Goal: Task Accomplishment & Management: Manage account settings

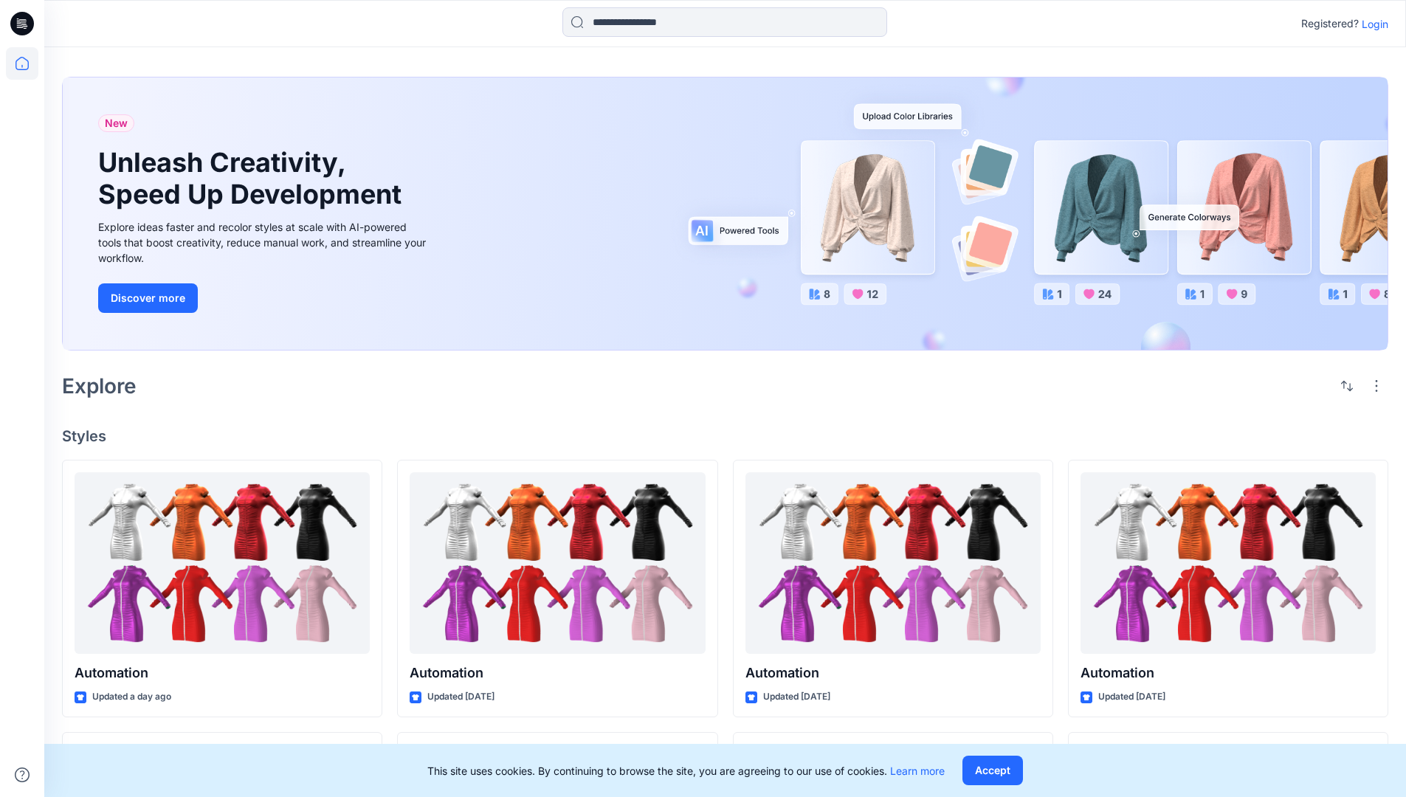
click at [1371, 24] on p "Login" at bounding box center [1375, 24] width 27 height 16
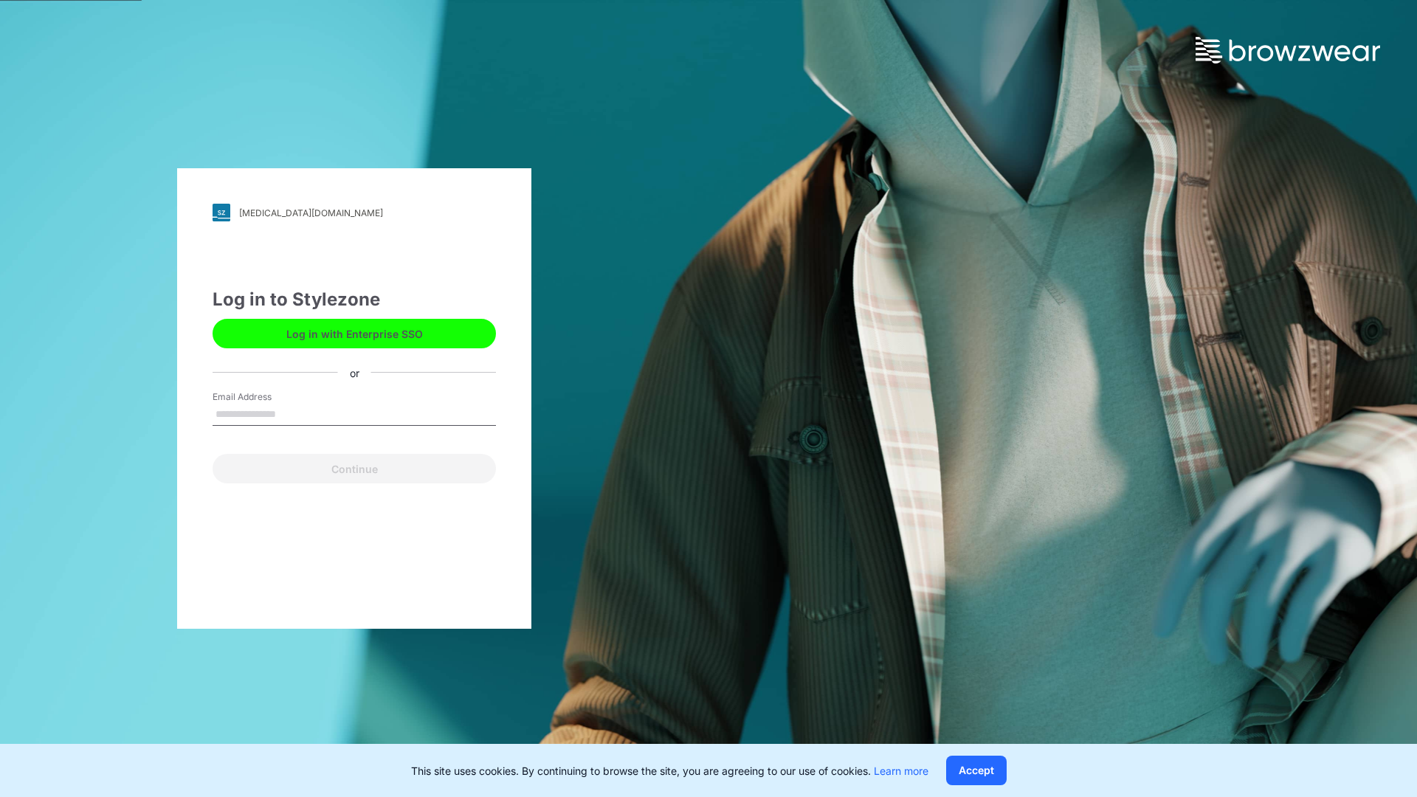
click at [292, 413] on input "Email Address" at bounding box center [354, 415] width 283 height 22
type input "**********"
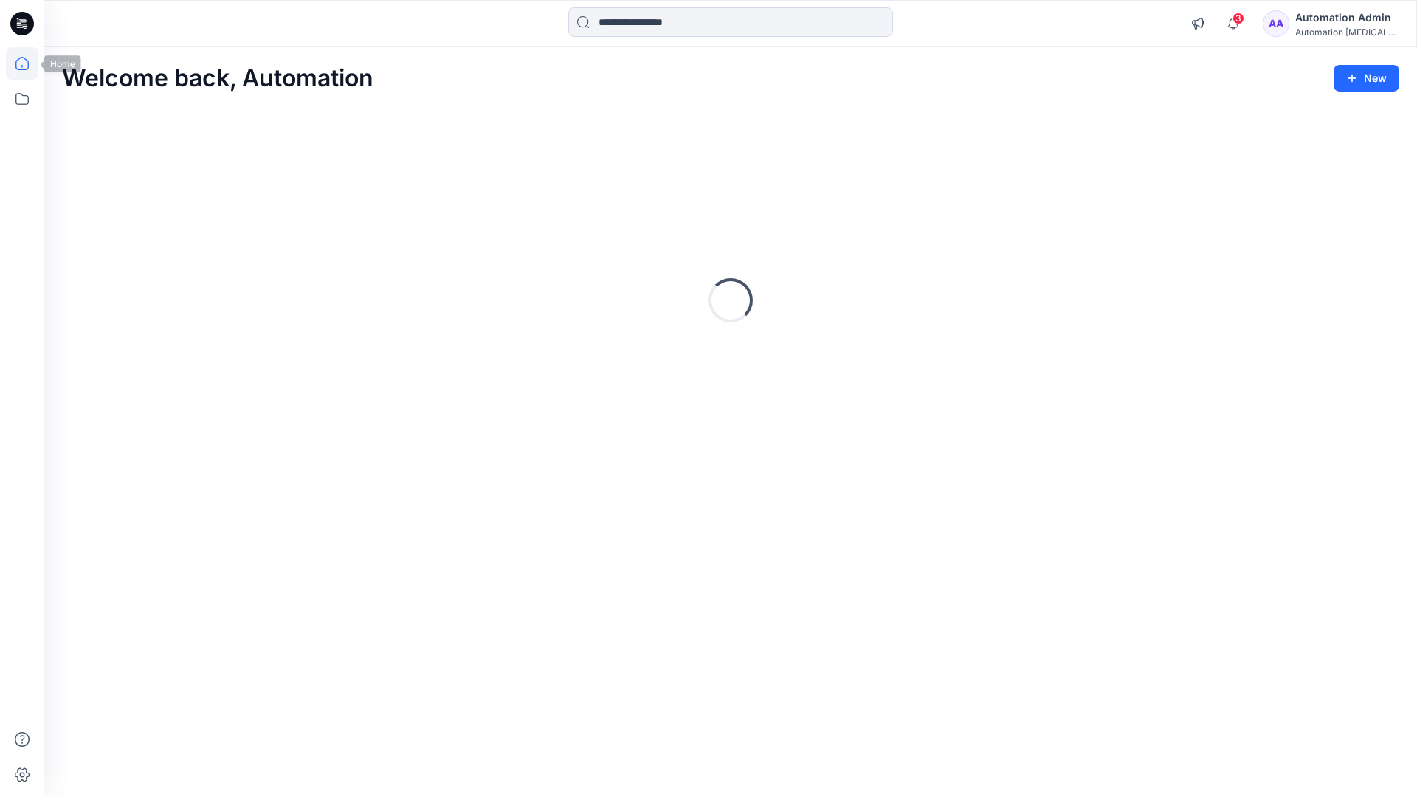
click at [28, 63] on icon at bounding box center [22, 63] width 13 height 13
click at [24, 100] on icon at bounding box center [22, 99] width 32 height 32
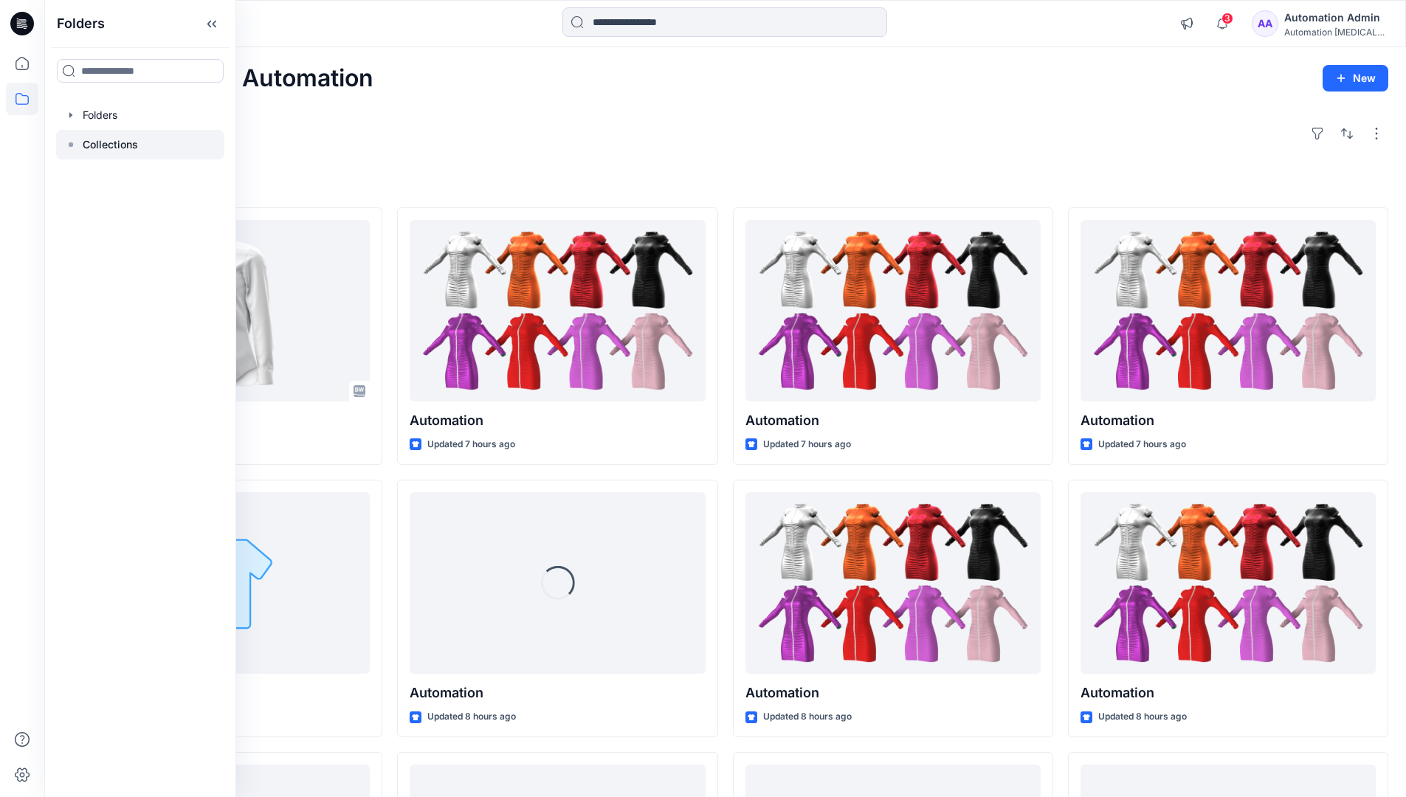
click at [110, 142] on p "Collections" at bounding box center [110, 145] width 55 height 18
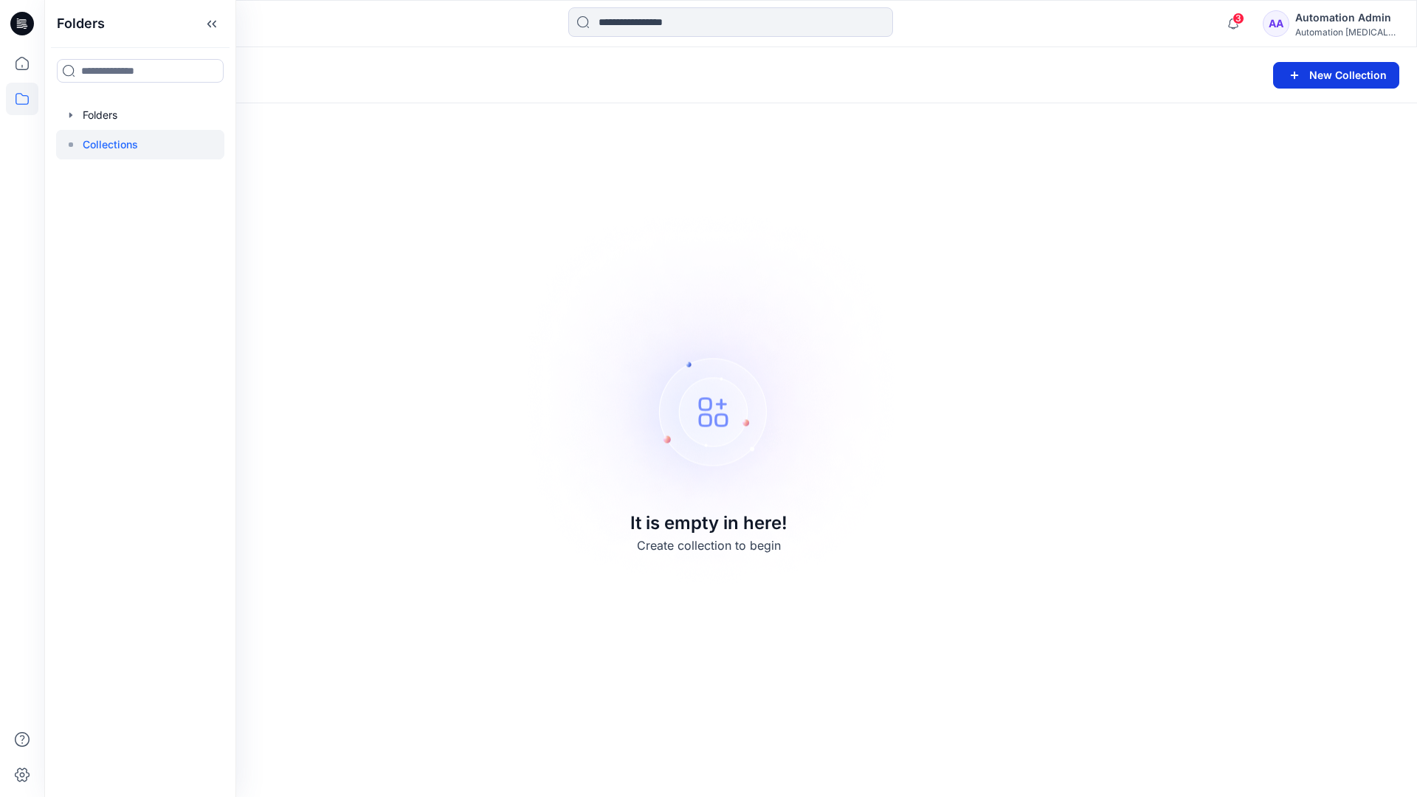
click at [1316, 76] on button "New Collection" at bounding box center [1336, 75] width 126 height 27
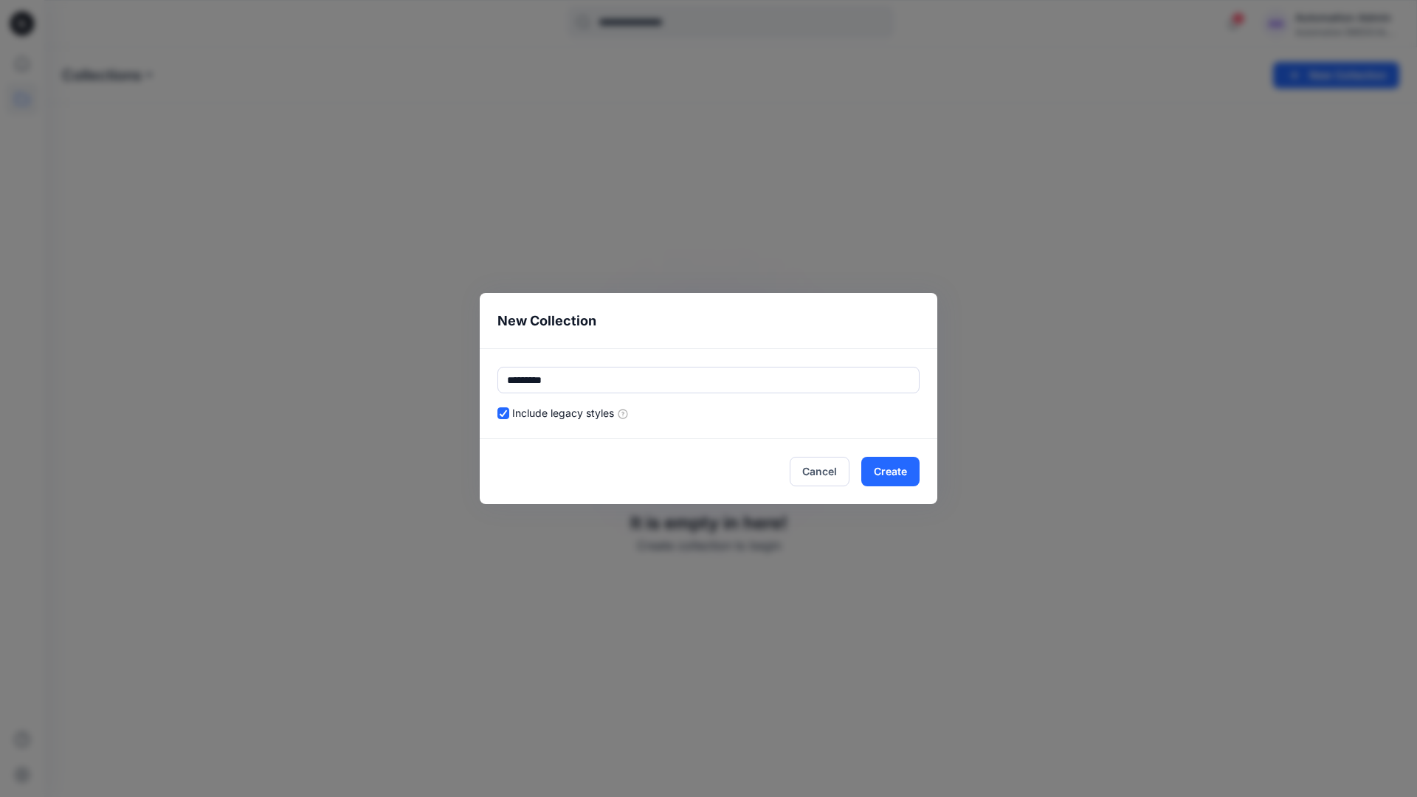
type input "*********"
click at [756, 410] on div "Include legacy styles" at bounding box center [708, 413] width 422 height 16
click at [824, 469] on button "Cancel" at bounding box center [820, 472] width 60 height 30
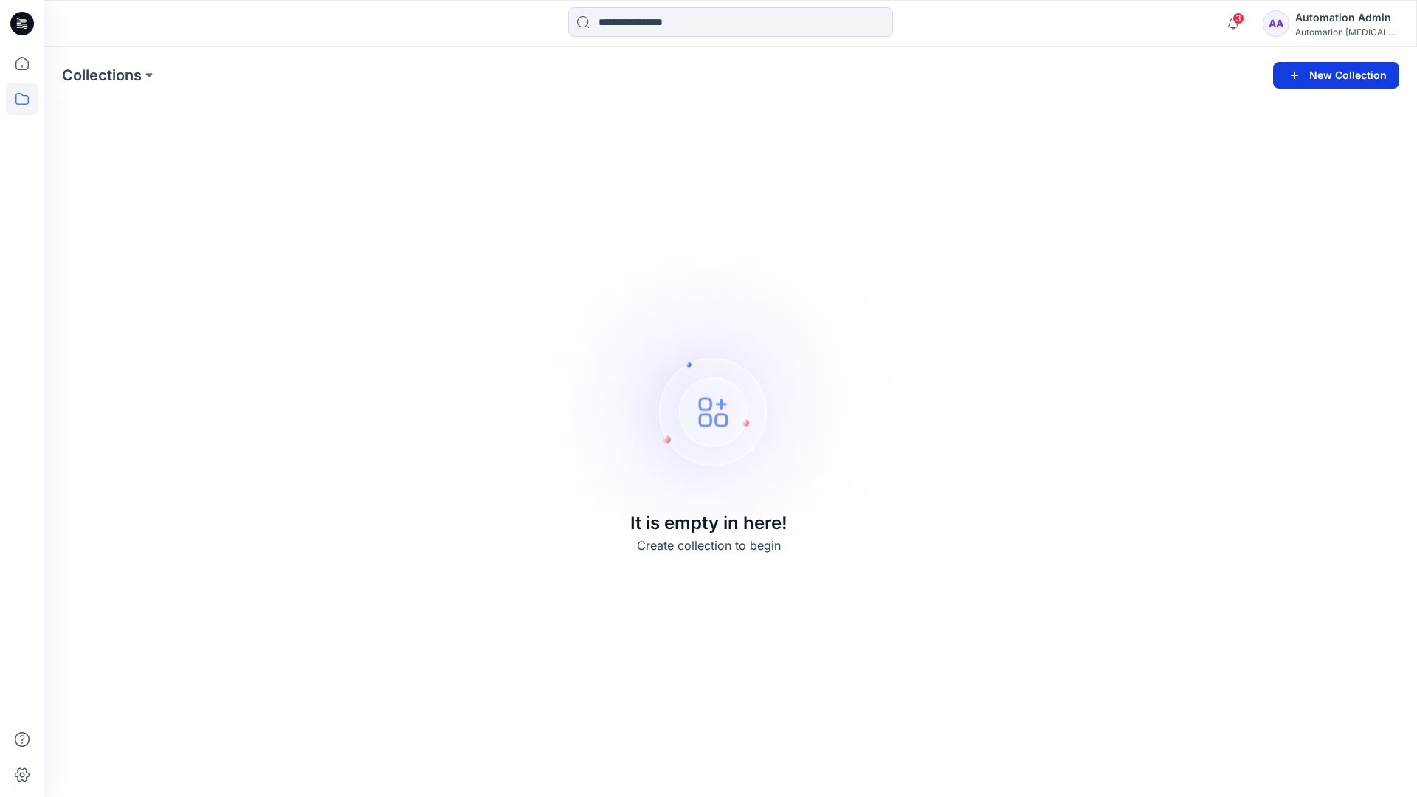
click at [1344, 74] on button "New Collection" at bounding box center [1336, 75] width 126 height 27
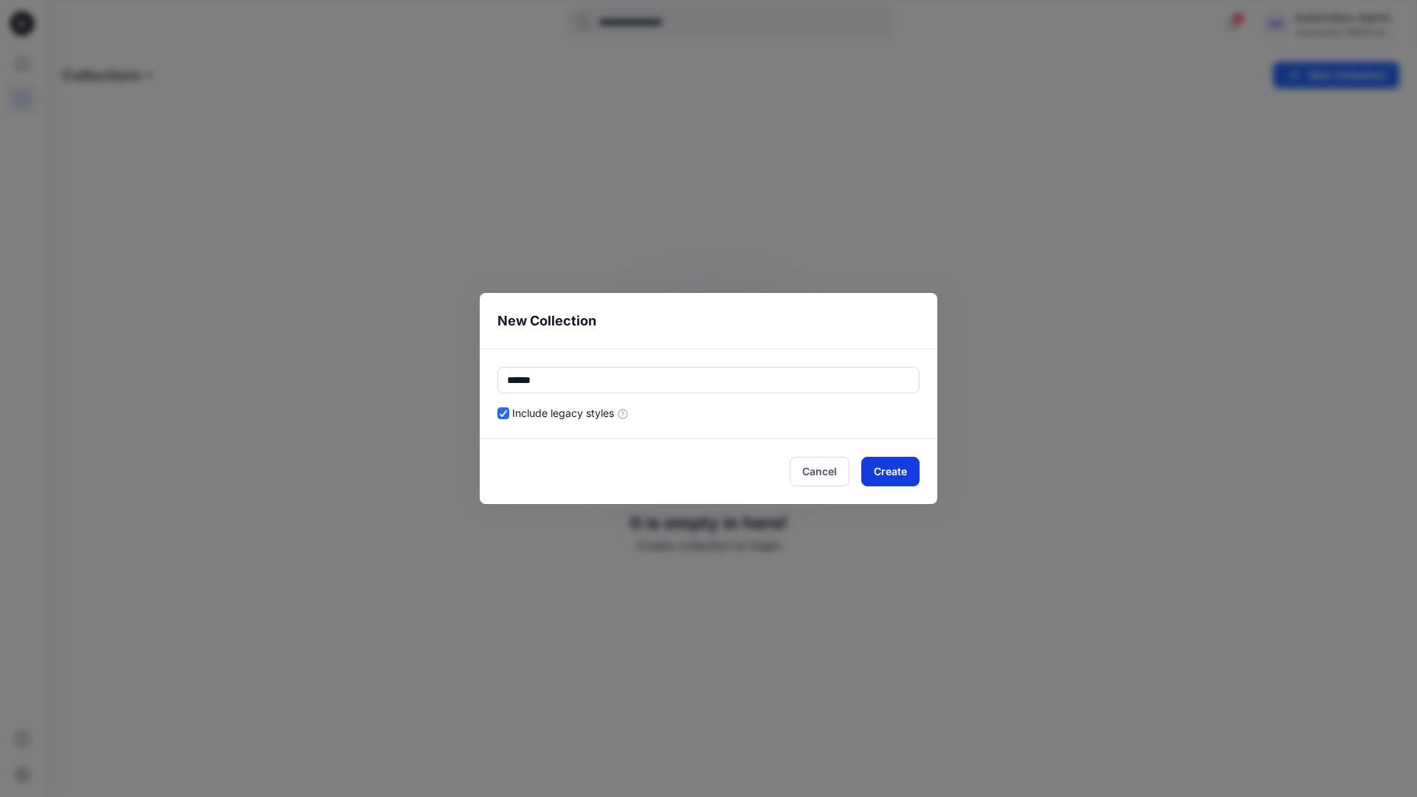
type input "******"
click at [906, 469] on button "Create" at bounding box center [890, 472] width 58 height 30
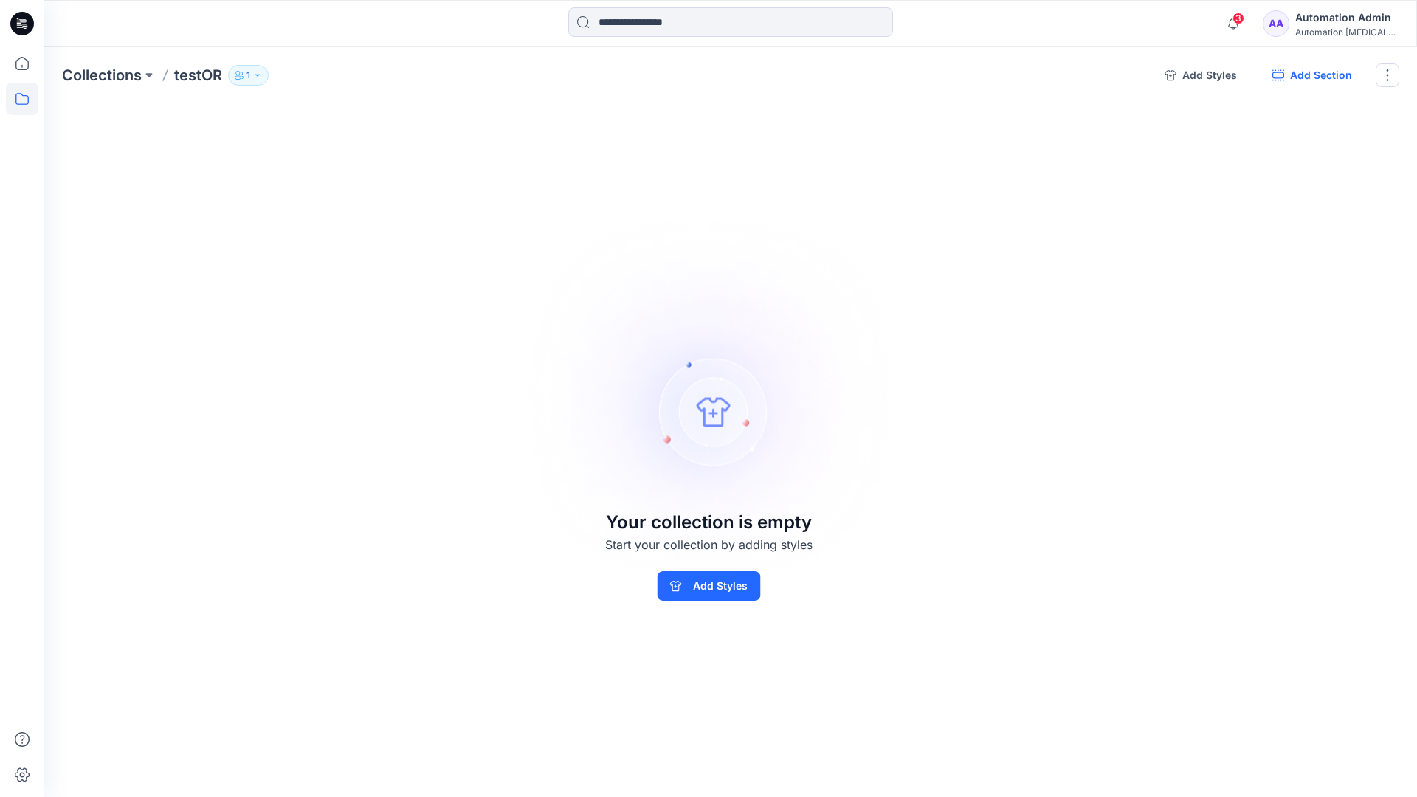
click at [1318, 76] on button "Add Section" at bounding box center [1312, 75] width 103 height 24
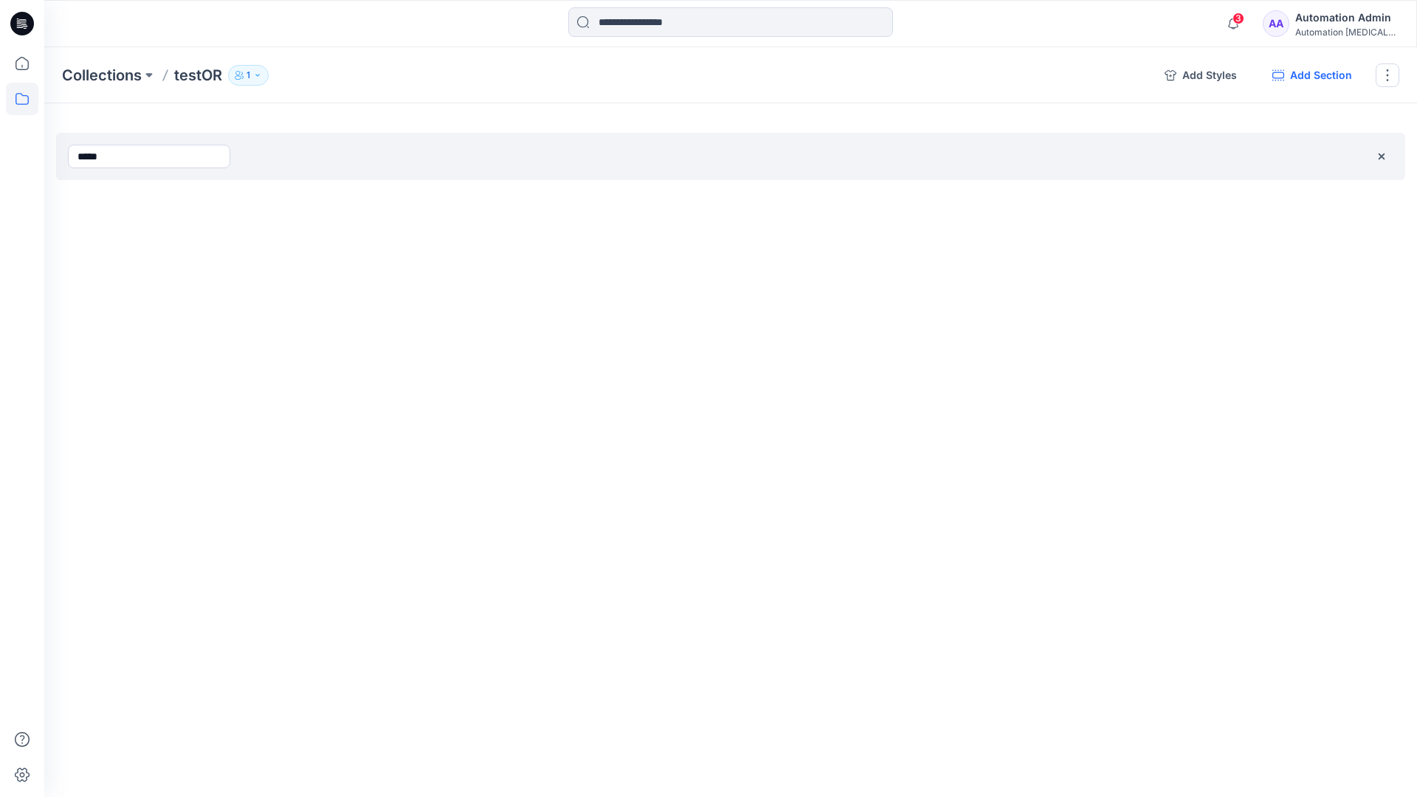
type input "*****"
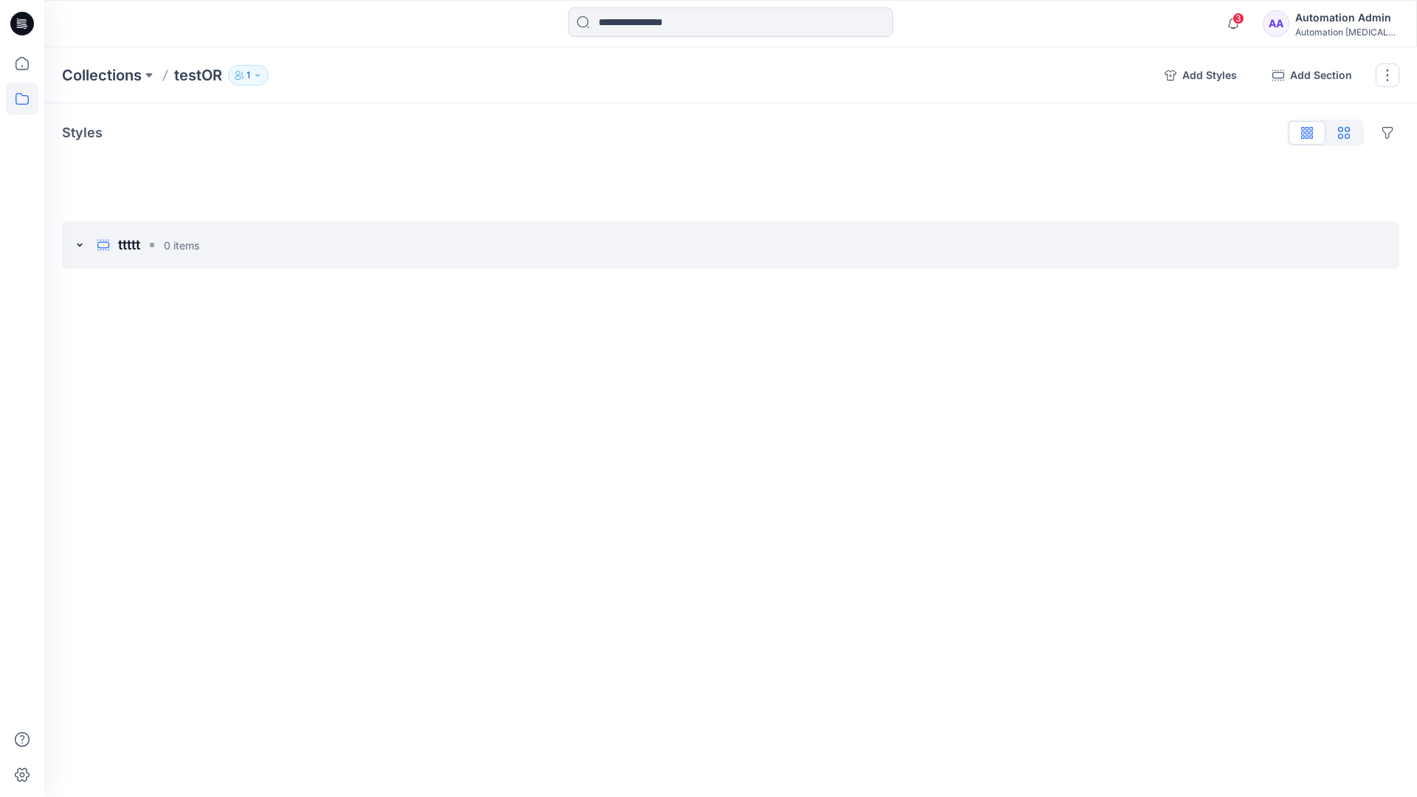
click at [1344, 134] on icon "button" at bounding box center [1344, 133] width 12 height 12
click at [1307, 134] on icon "button" at bounding box center [1308, 130] width 4 height 7
click at [1385, 76] on button "button" at bounding box center [1388, 75] width 24 height 24
click at [1309, 134] on button "Clone Collection" at bounding box center [1316, 142] width 159 height 27
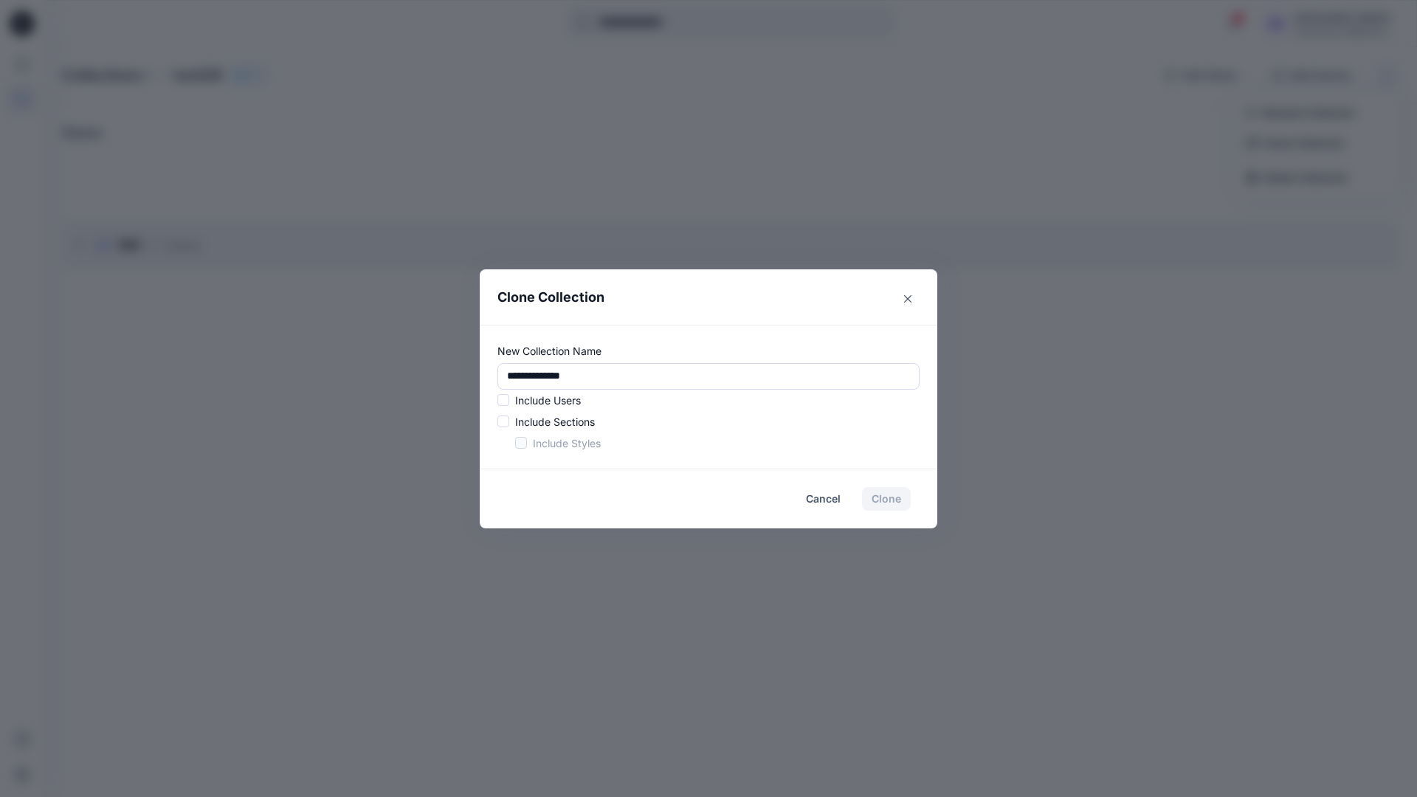
click at [546, 396] on p "Include Users" at bounding box center [548, 401] width 66 height 16
click at [506, 403] on span at bounding box center [503, 400] width 12 height 12
click at [506, 422] on span at bounding box center [503, 422] width 12 height 12
click at [519, 444] on span at bounding box center [521, 443] width 12 height 12
click at [891, 503] on button "Clone" at bounding box center [886, 499] width 49 height 24
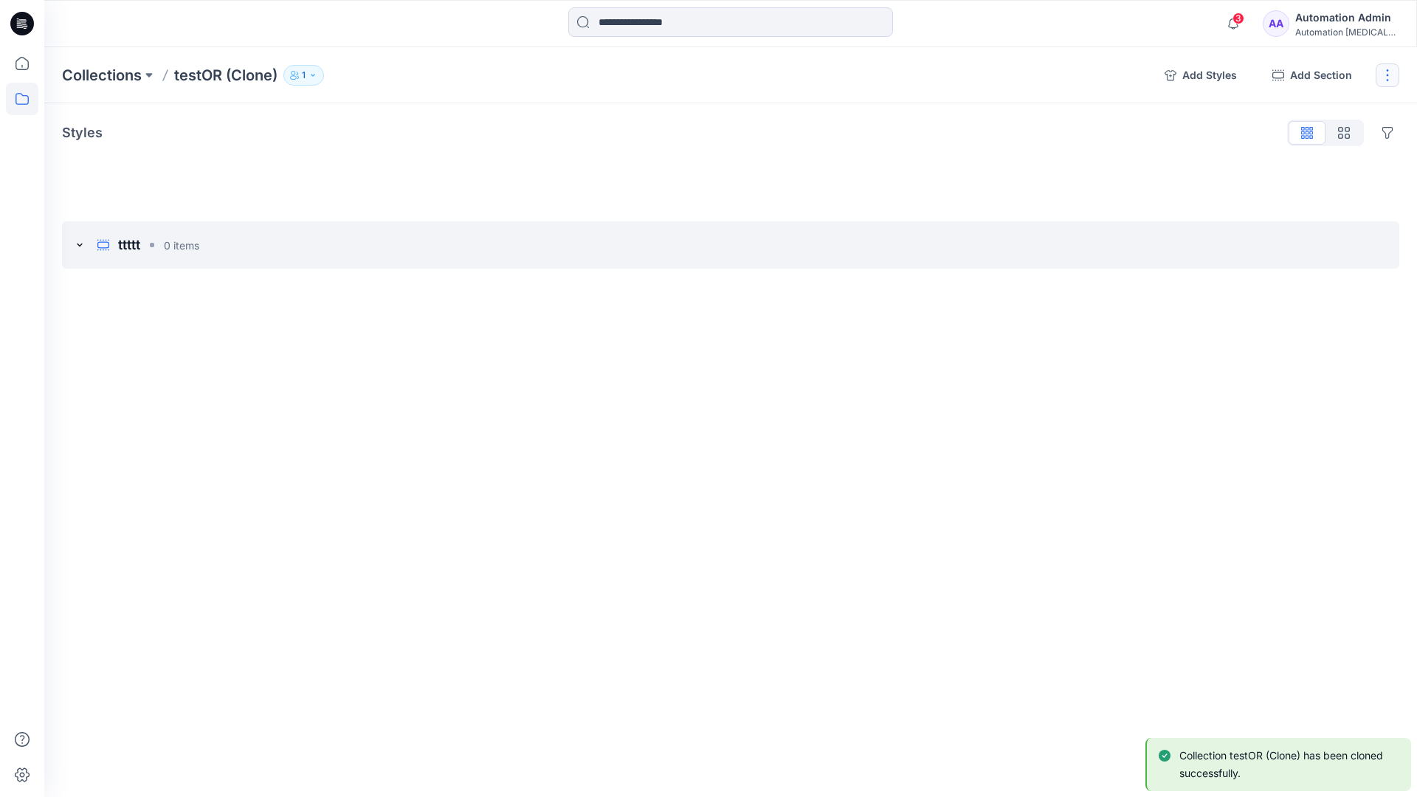
click at [1392, 74] on button "button" at bounding box center [1388, 75] width 24 height 24
click at [1318, 179] on button "Delete Collection" at bounding box center [1316, 177] width 159 height 27
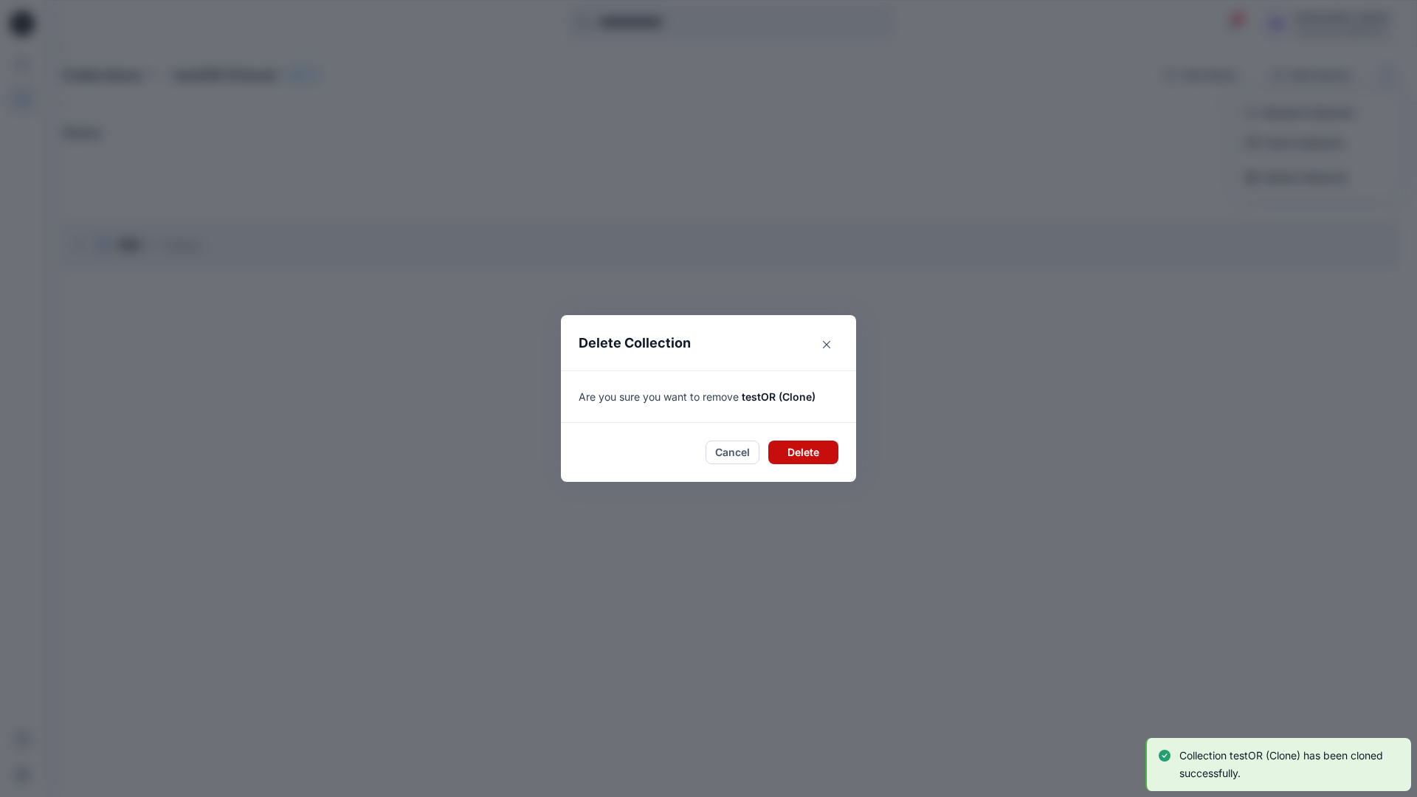
click at [794, 449] on button "Delete" at bounding box center [803, 453] width 70 height 24
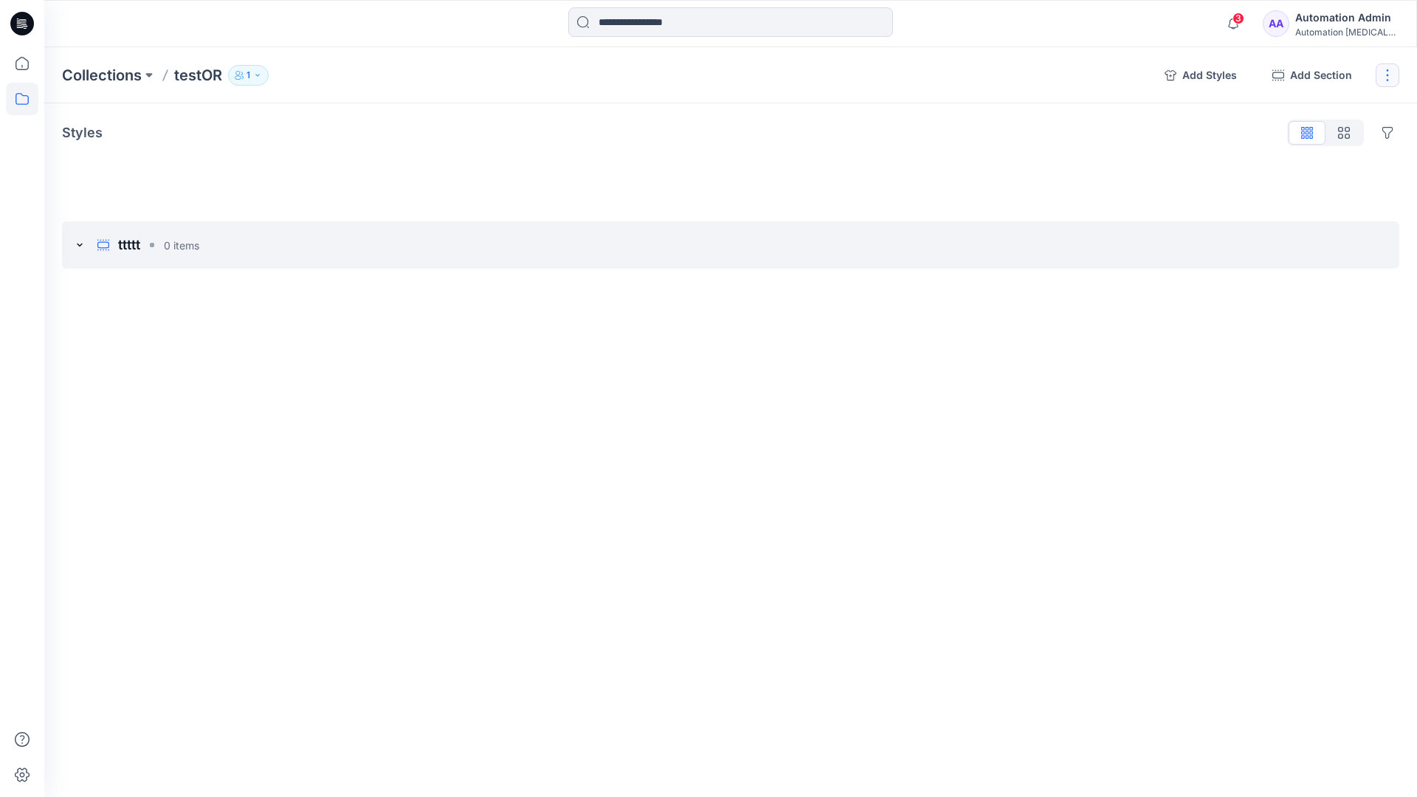
click at [1385, 75] on button "button" at bounding box center [1388, 75] width 24 height 24
click at [1287, 182] on button "Delete Collection" at bounding box center [1316, 177] width 159 height 27
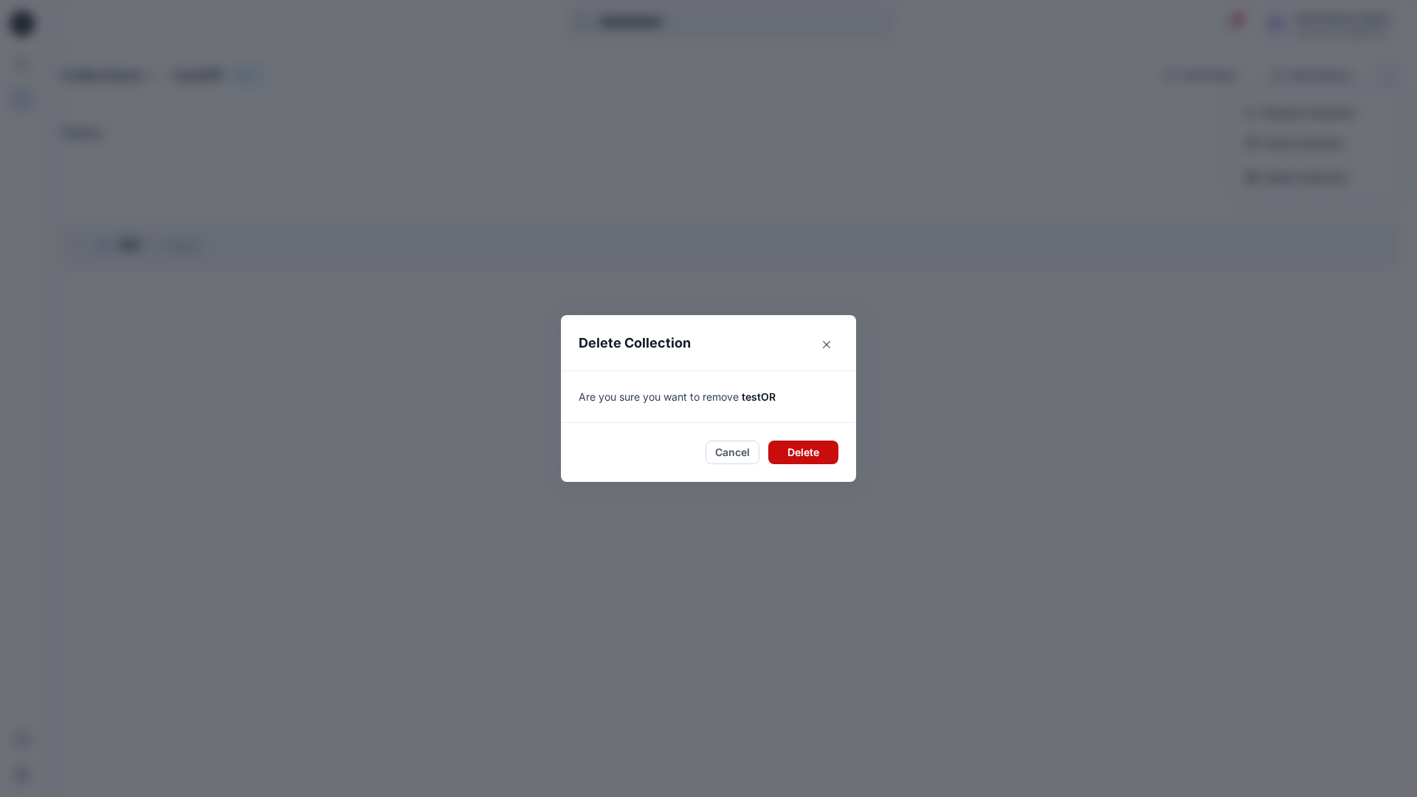
click at [808, 455] on button "Delete" at bounding box center [803, 453] width 70 height 24
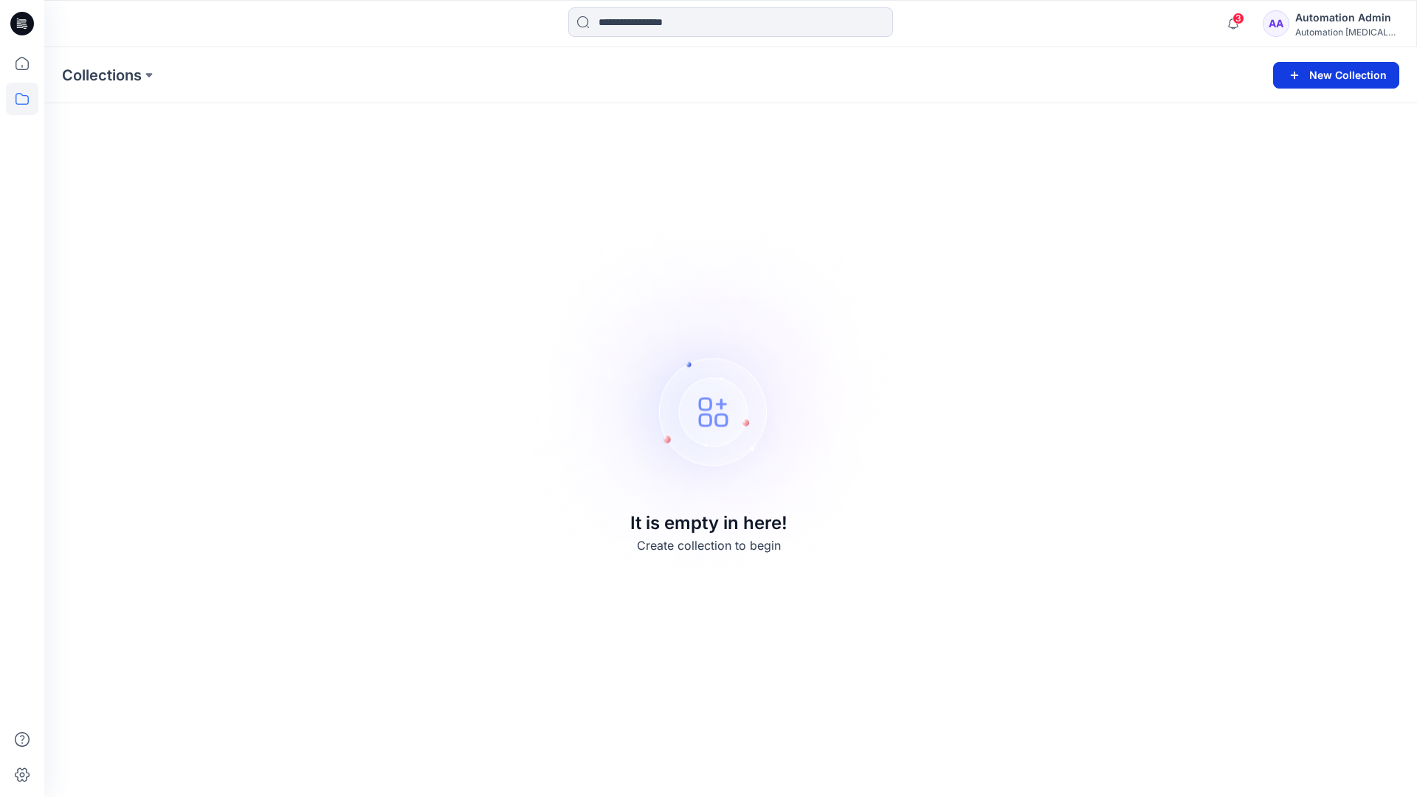
click at [1349, 79] on button "New Collection" at bounding box center [1336, 75] width 126 height 27
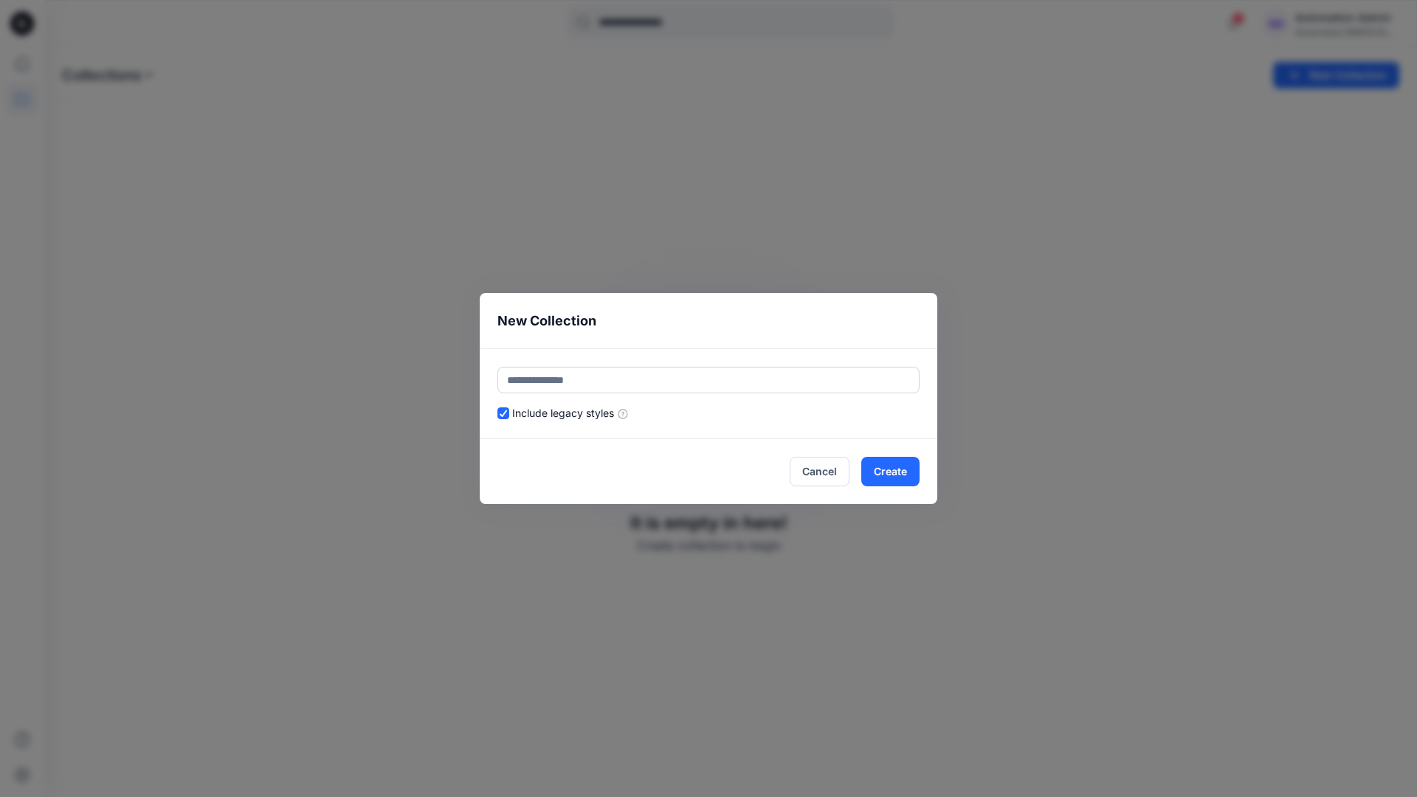
click at [661, 379] on input "text" at bounding box center [708, 380] width 422 height 27
type input "******"
click at [785, 330] on header "New Collection" at bounding box center [709, 320] width 458 height 55
click at [906, 476] on button "Create" at bounding box center [890, 472] width 58 height 30
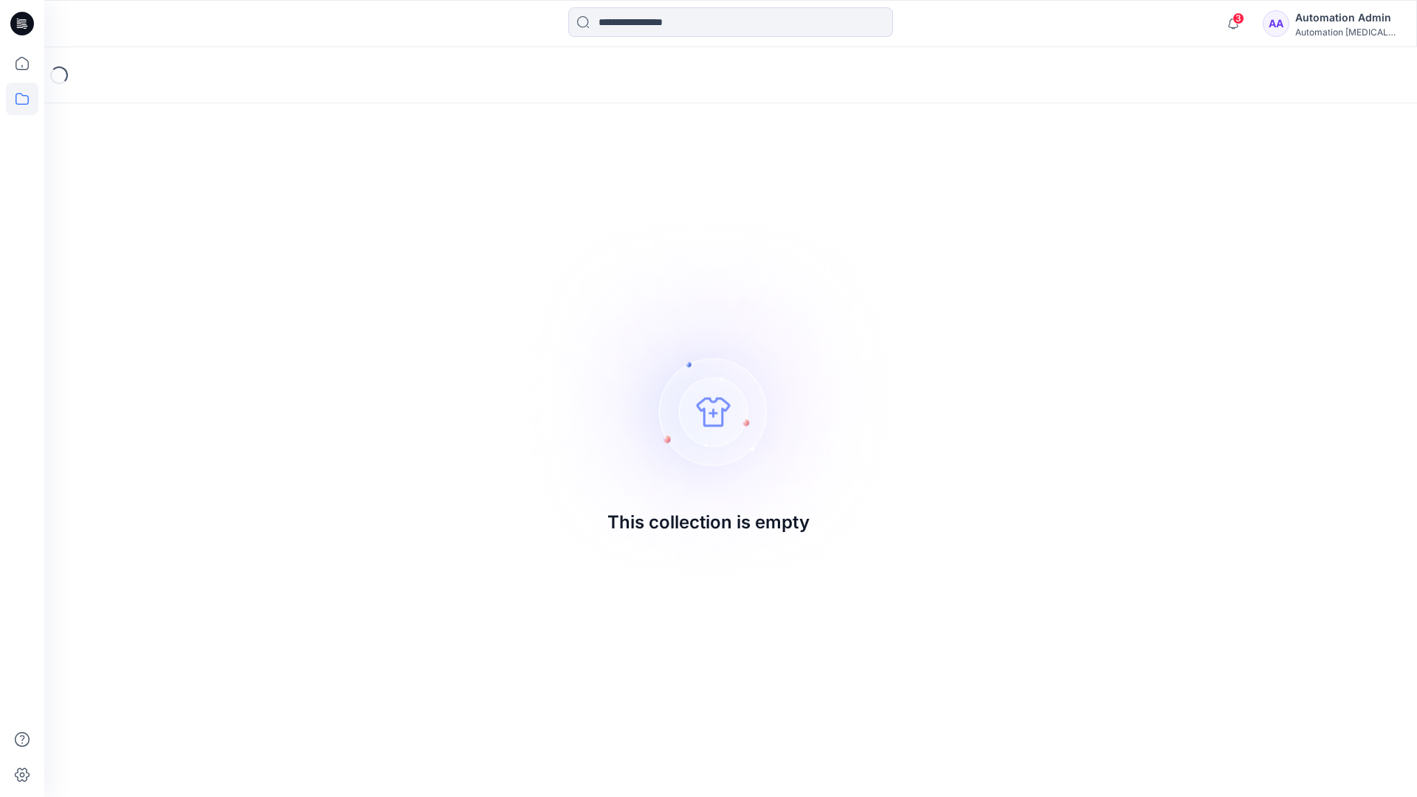
drag, startPoint x: 906, startPoint y: 476, endPoint x: 624, endPoint y: 403, distance: 291.3
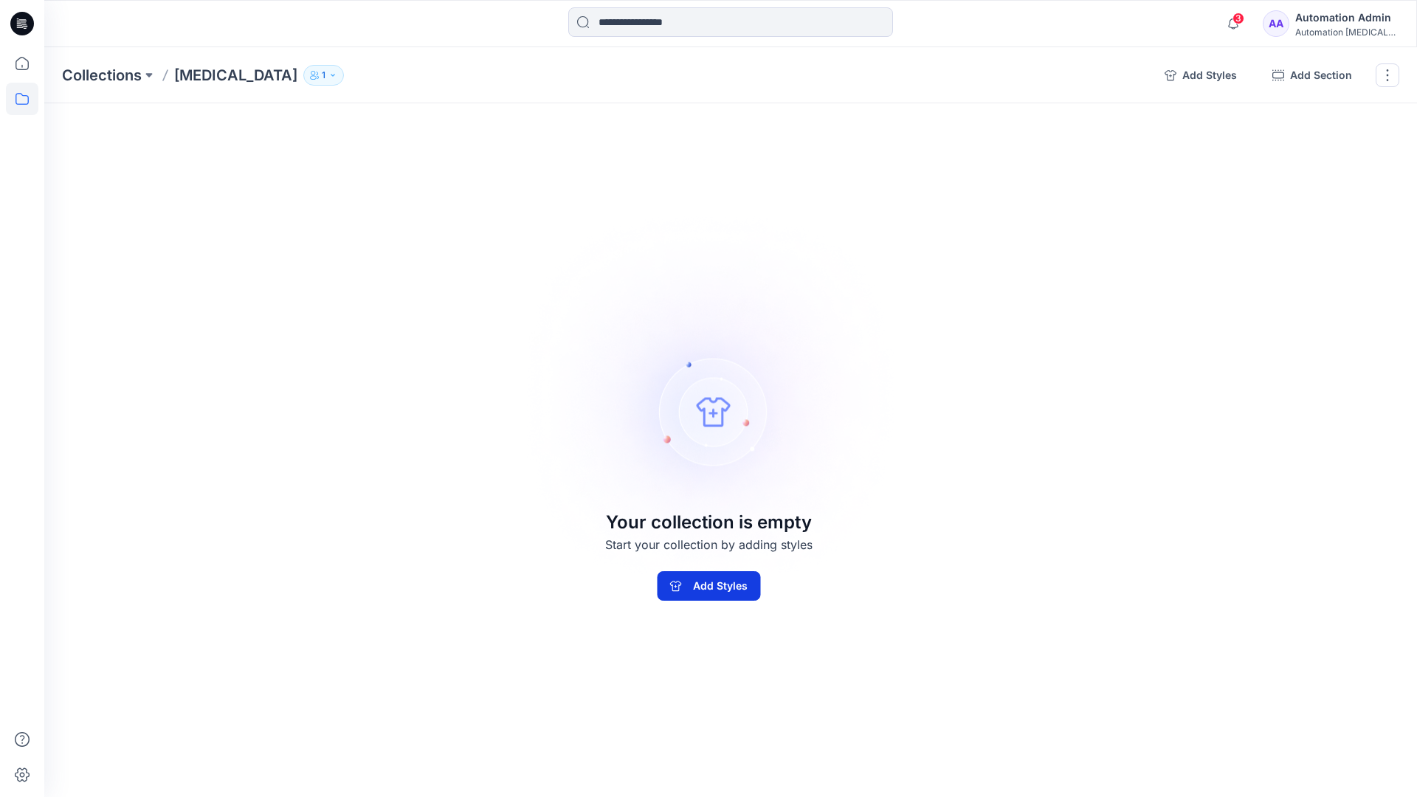
click at [679, 594] on button "Add Styles" at bounding box center [708, 586] width 103 height 30
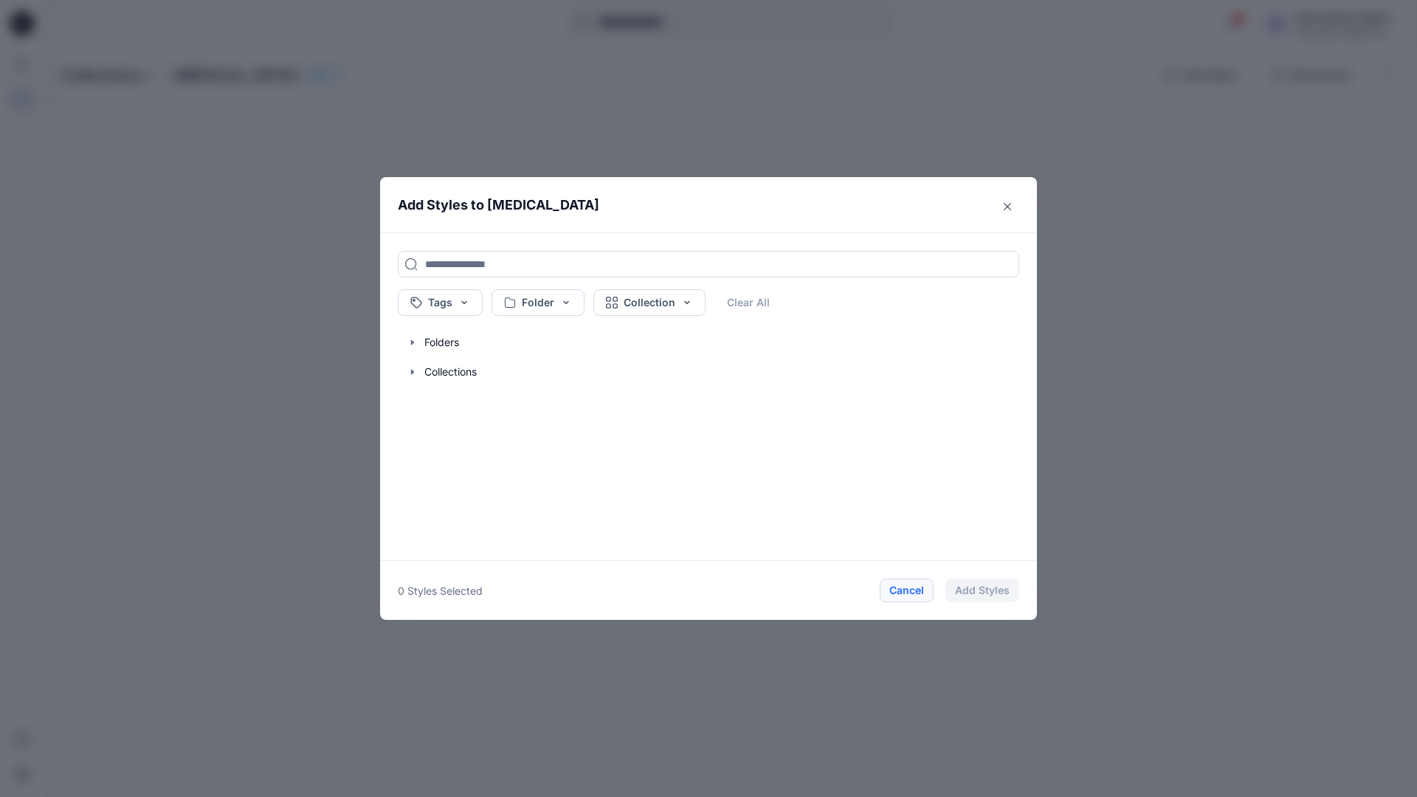
click at [906, 591] on button "Cancel" at bounding box center [907, 591] width 54 height 24
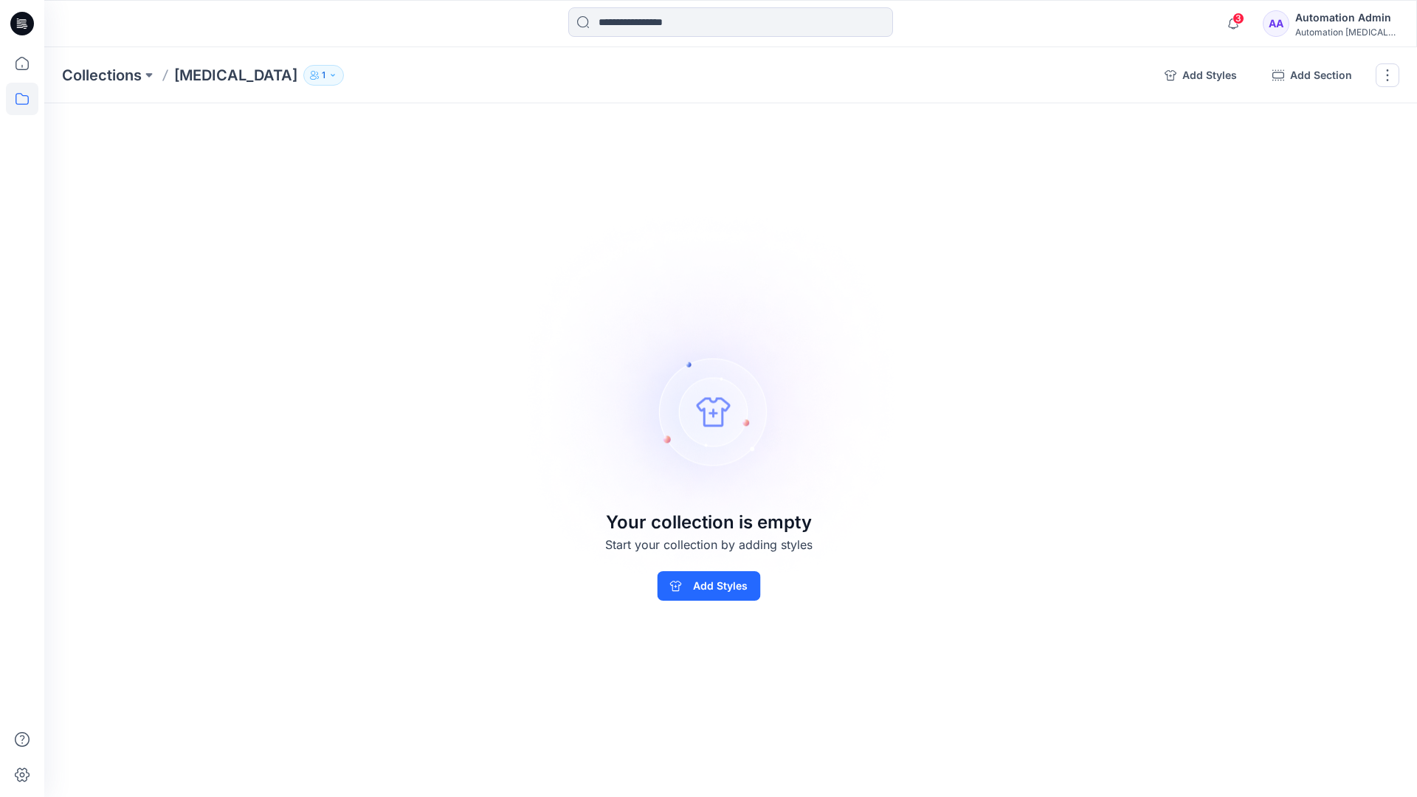
click at [1369, 17] on div "Automation Admin" at bounding box center [1346, 18] width 103 height 18
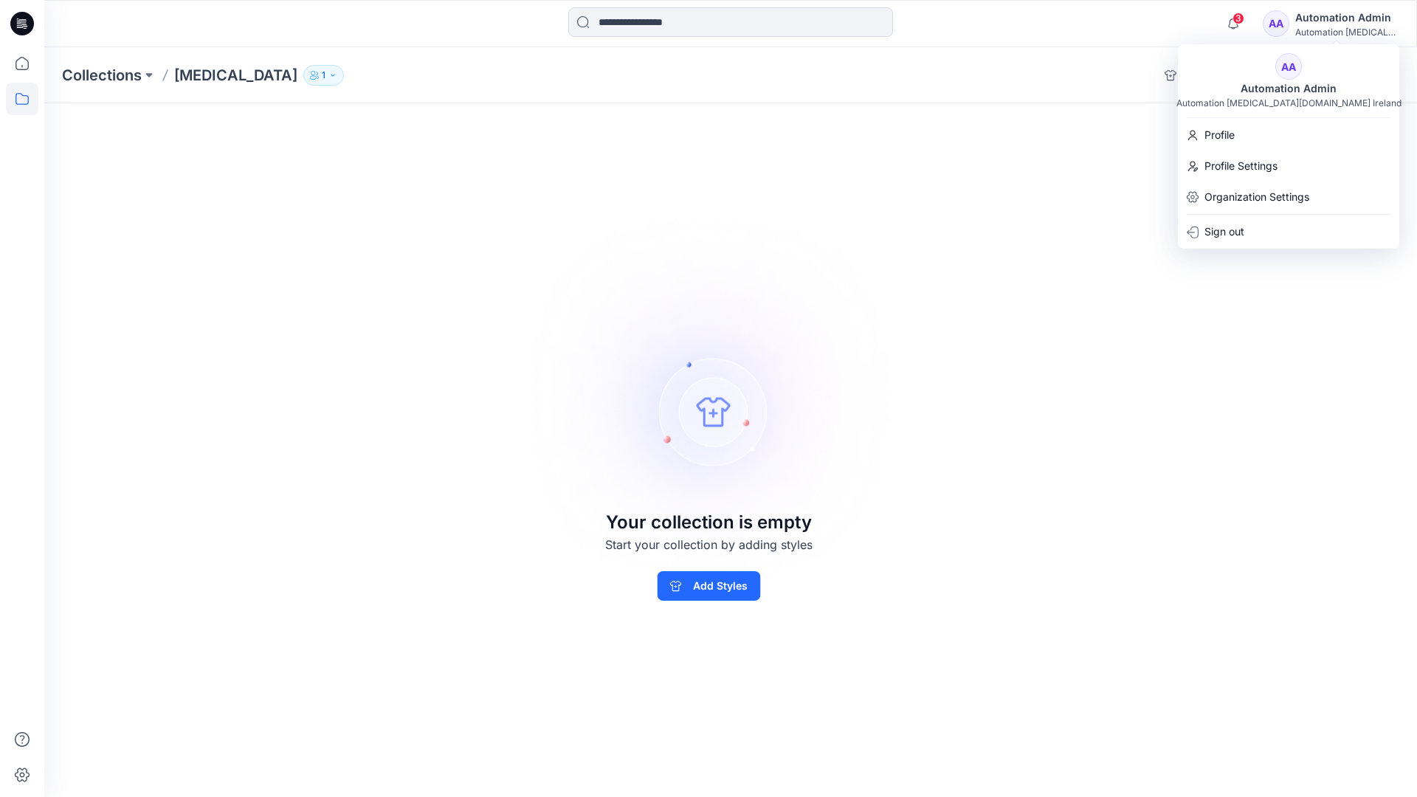
click at [1044, 147] on div "Collections Testim 1 Add Styles Add Section Rename Collection Clone Collection …" at bounding box center [730, 422] width 1373 height 750
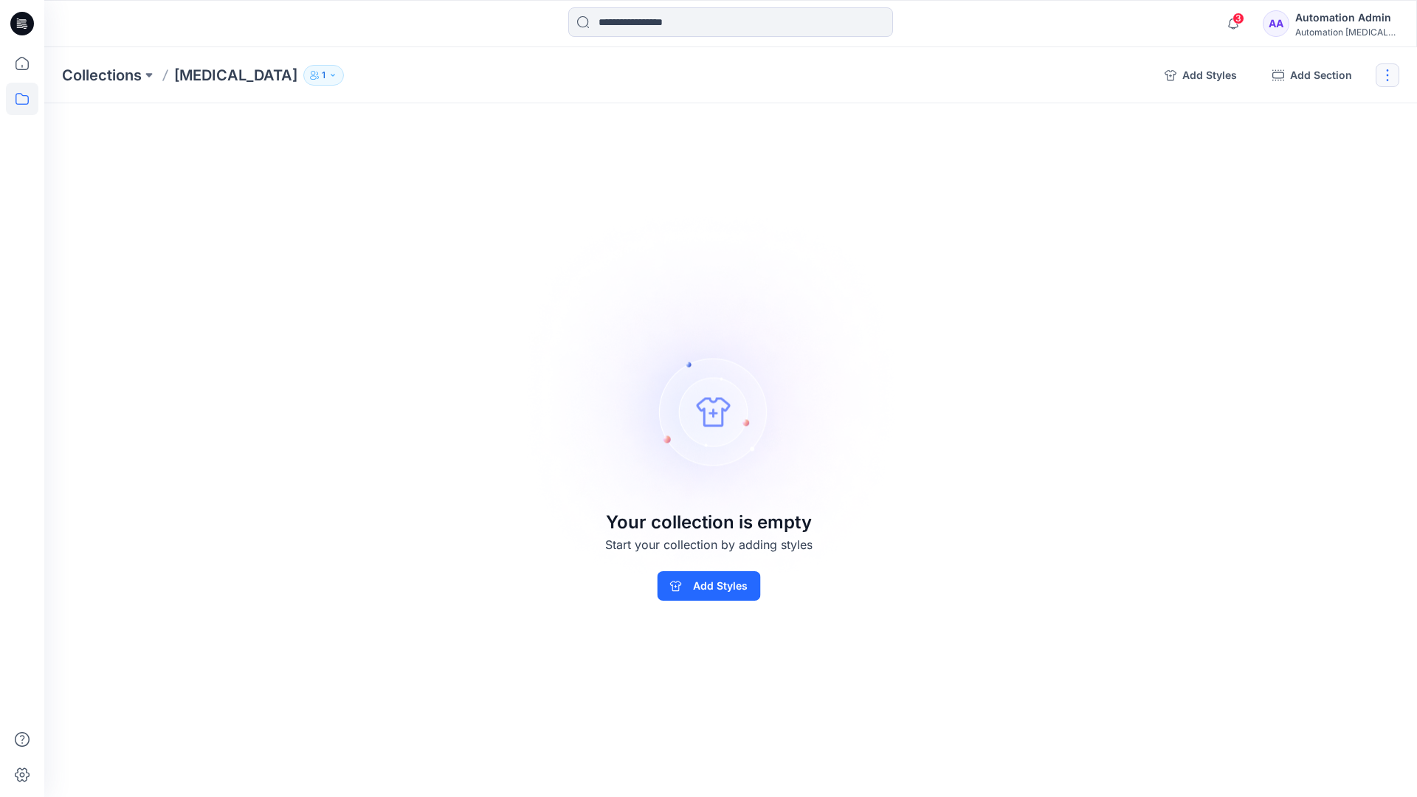
click at [1385, 80] on button "button" at bounding box center [1388, 75] width 24 height 24
click at [1302, 176] on button "Delete Collection" at bounding box center [1316, 177] width 159 height 27
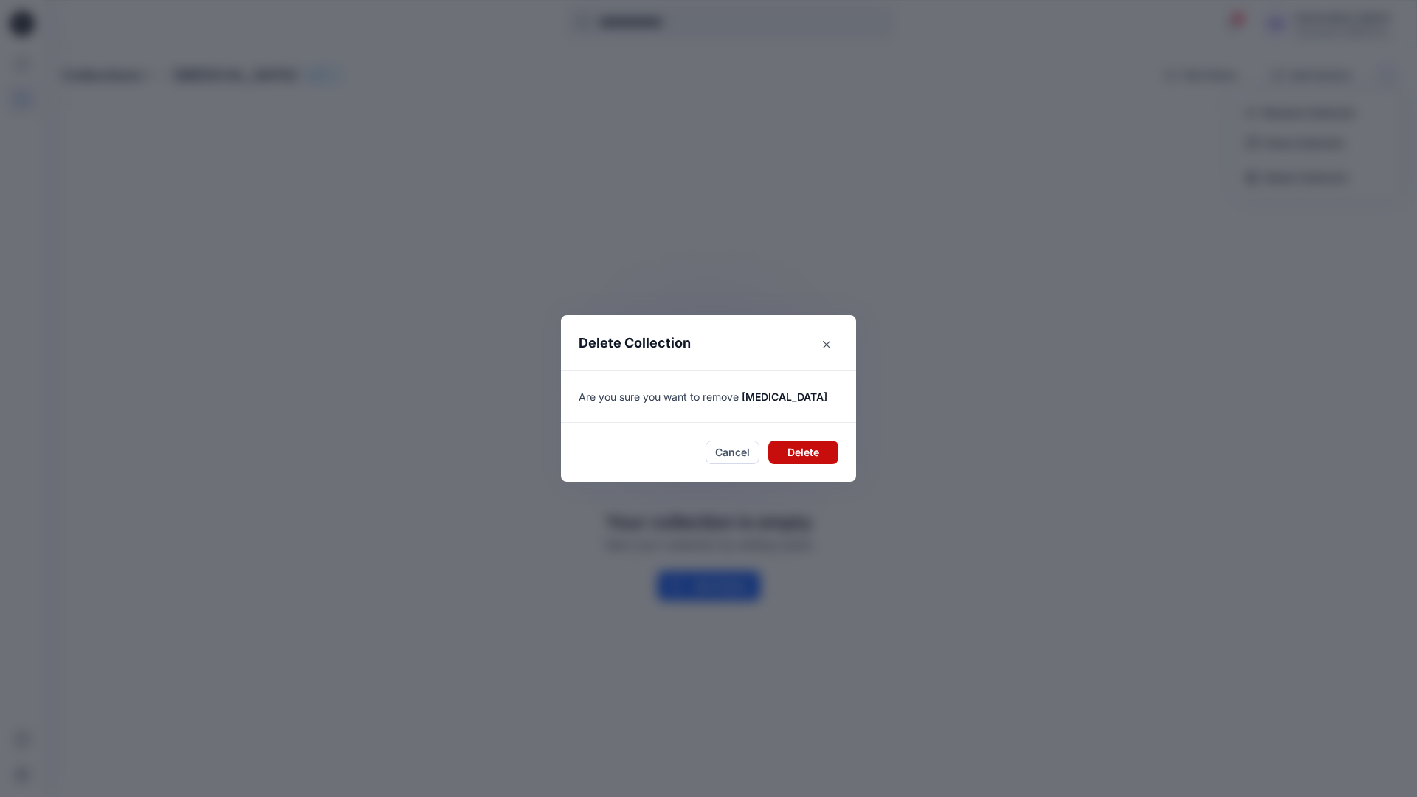
click at [793, 452] on button "Delete" at bounding box center [803, 453] width 70 height 24
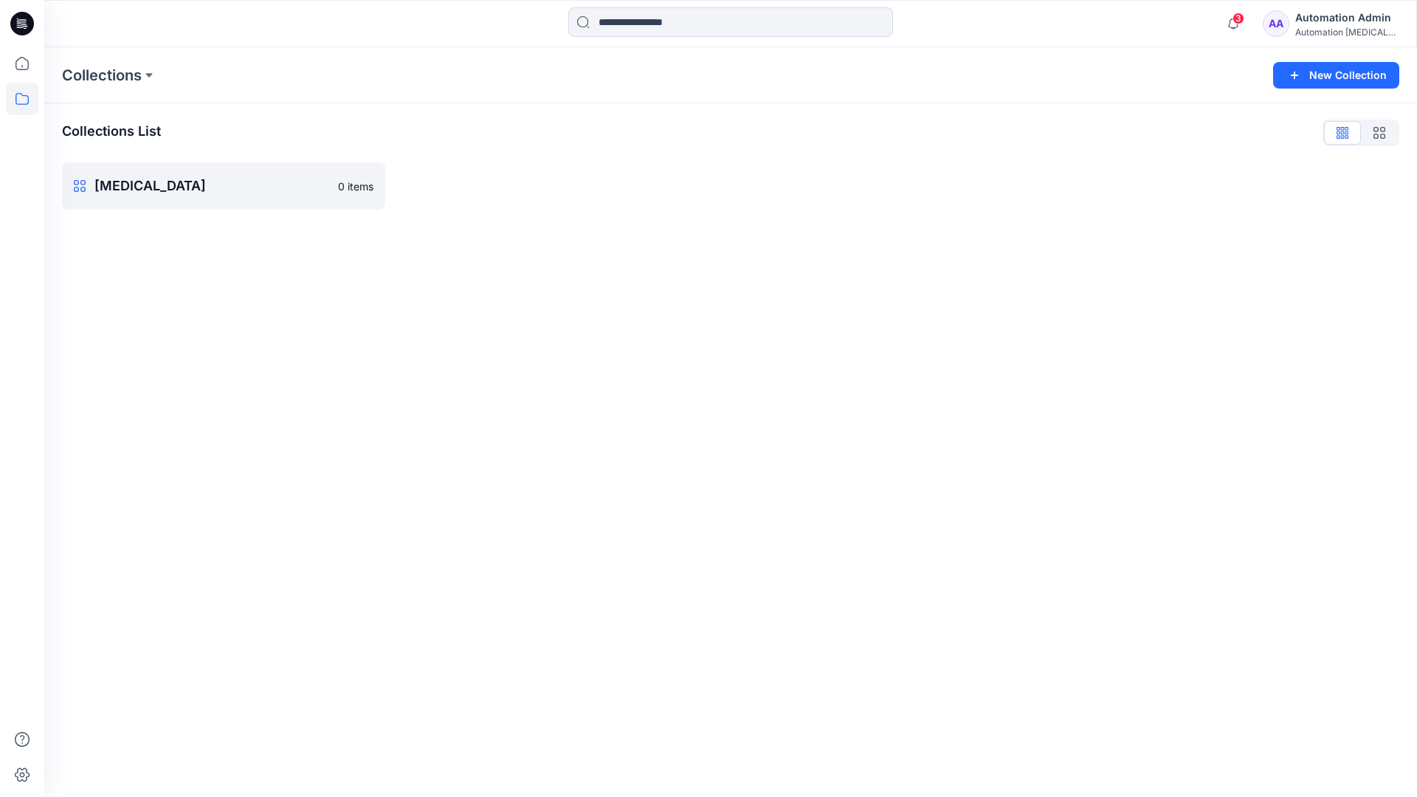
click at [1321, 24] on div "Automation Admin" at bounding box center [1346, 18] width 103 height 18
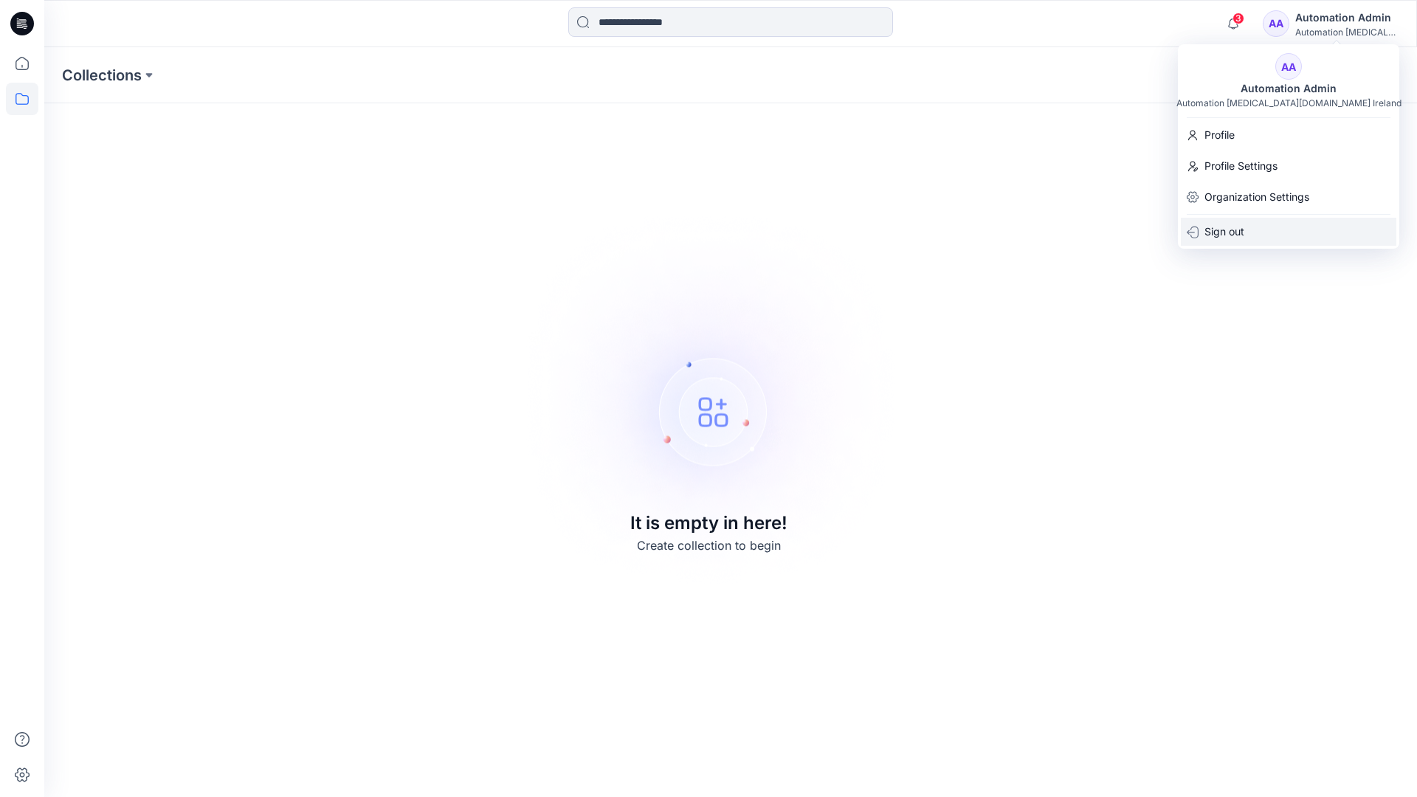
click at [1244, 227] on p "Sign out" at bounding box center [1225, 232] width 40 height 28
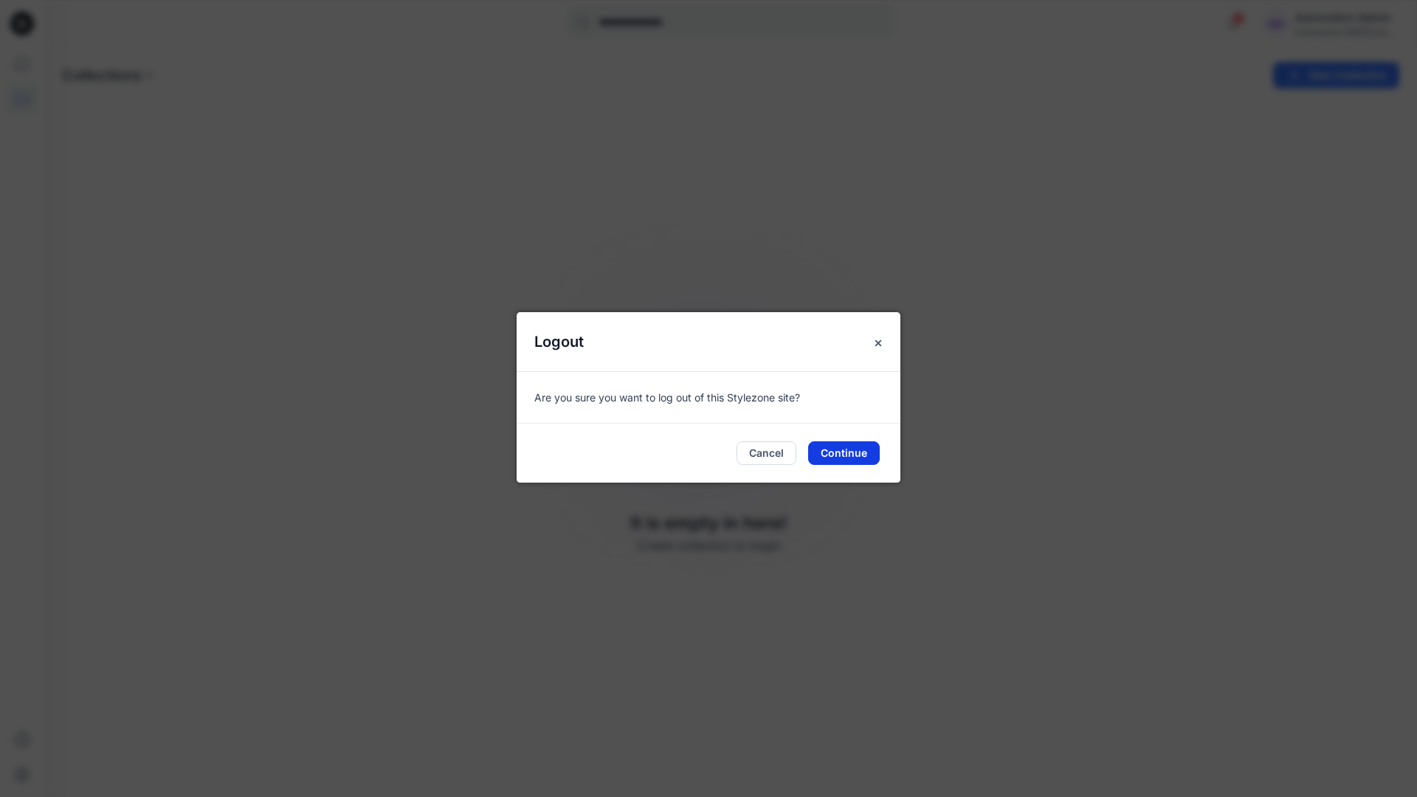
click at [844, 452] on button "Continue" at bounding box center [844, 453] width 72 height 24
